Goal: Register for event/course

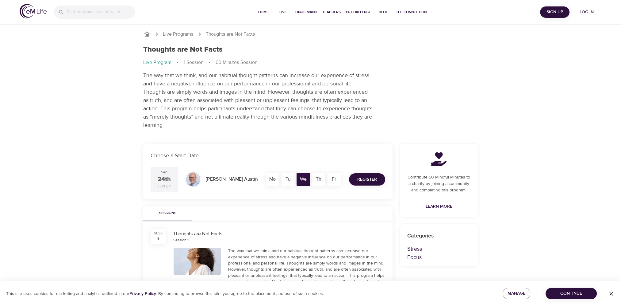
click at [365, 180] on span "Register" at bounding box center [367, 179] width 20 height 8
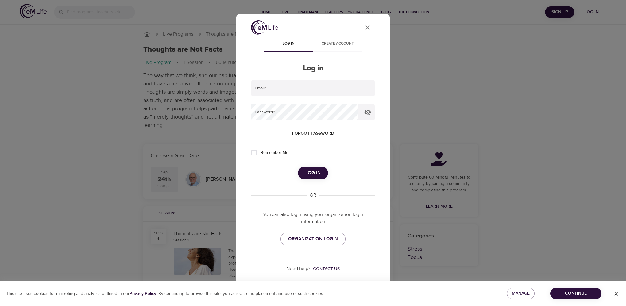
type input "[EMAIL_ADDRESS][PERSON_NAME][DOMAIN_NAME]"
click at [255, 153] on input "Remember Me" at bounding box center [254, 152] width 13 height 13
checkbox input "true"
click at [315, 173] on span "Log in" at bounding box center [312, 173] width 15 height 8
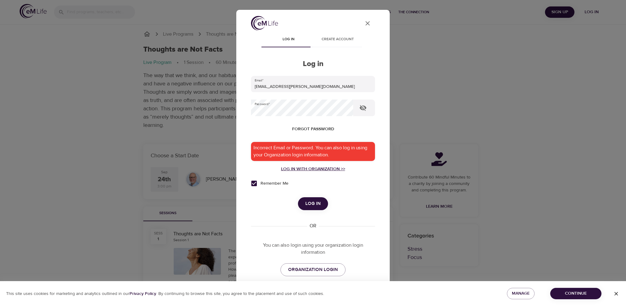
click at [308, 169] on div "Log in with Organization >>" at bounding box center [313, 169] width 124 height 6
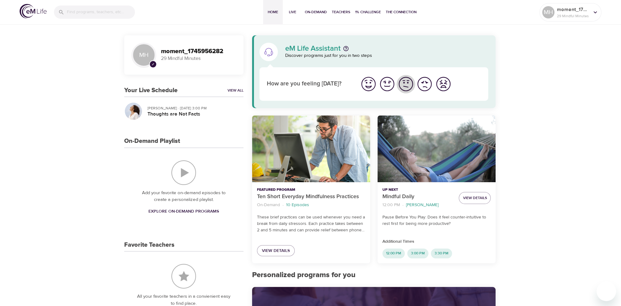
click at [407, 86] on img "I'm feeling ok" at bounding box center [406, 83] width 17 height 17
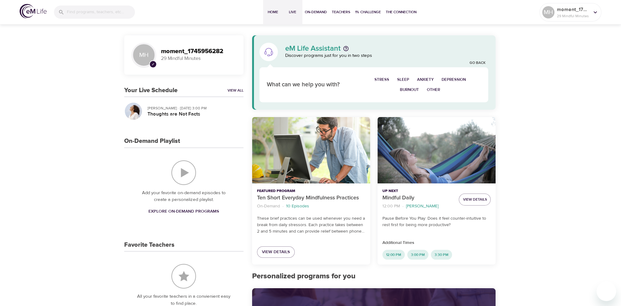
click at [293, 12] on span "Live" at bounding box center [292, 12] width 15 height 6
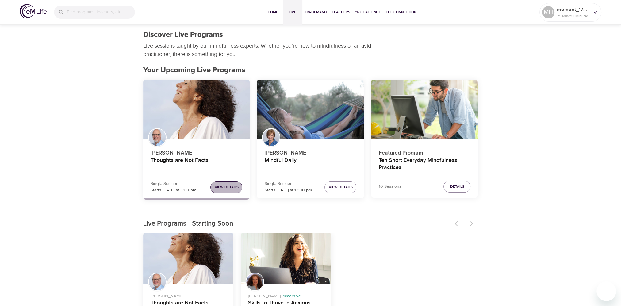
click at [225, 185] on span "View Details" at bounding box center [226, 187] width 24 height 6
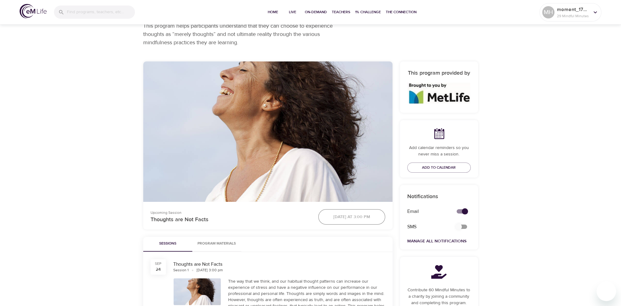
scroll to position [61, 0]
